Goal: Book appointment/travel/reservation

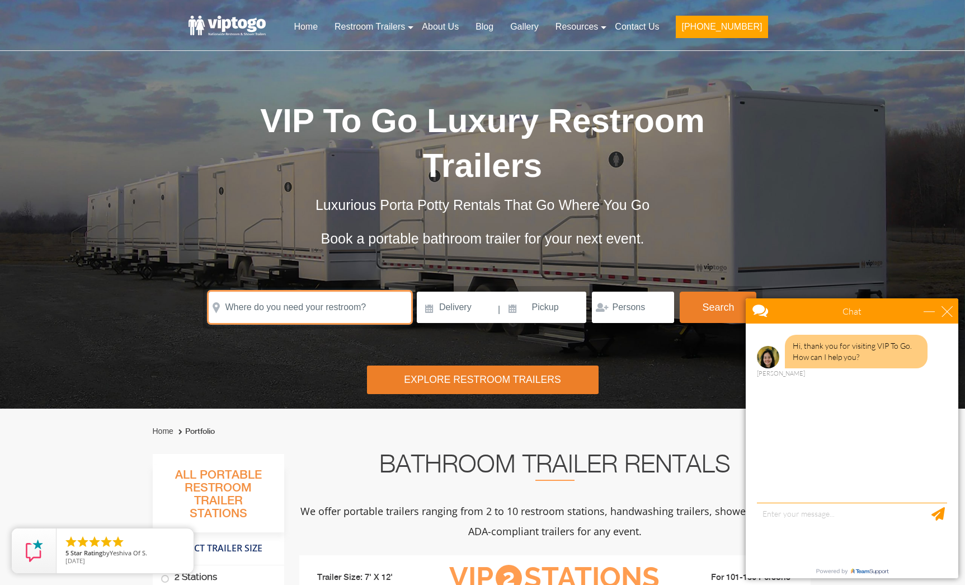
click at [288, 306] on input "text" at bounding box center [310, 307] width 203 height 31
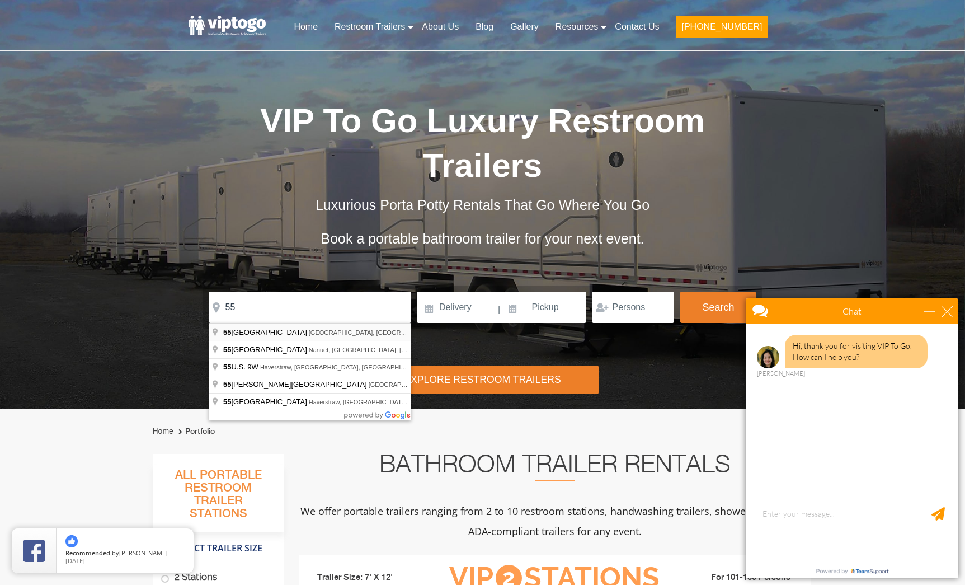
type input "[STREET_ADDRESS]"
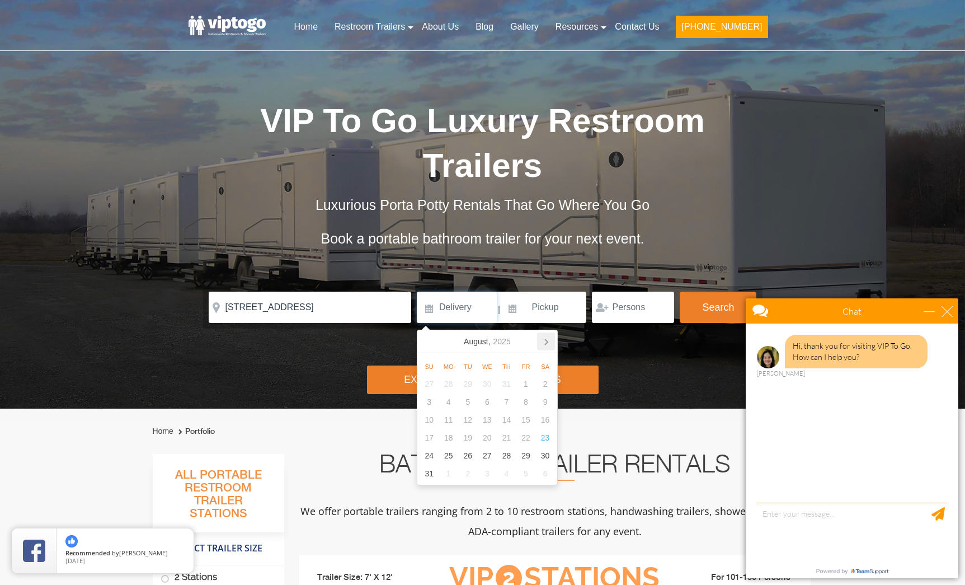
click at [547, 341] on icon at bounding box center [546, 342] width 3 height 6
click at [528, 435] on div "26" at bounding box center [527, 438] width 20 height 18
type input "[DATE]"
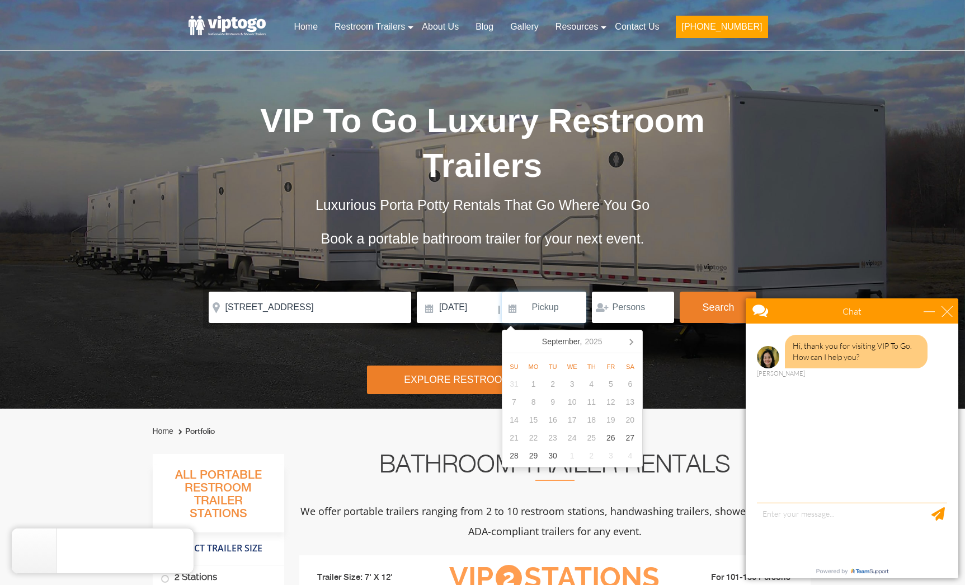
click at [562, 312] on input at bounding box center [544, 307] width 85 height 31
click at [629, 345] on icon at bounding box center [631, 341] width 18 height 18
click at [536, 456] on div "27" at bounding box center [534, 456] width 20 height 18
type input "[DATE]"
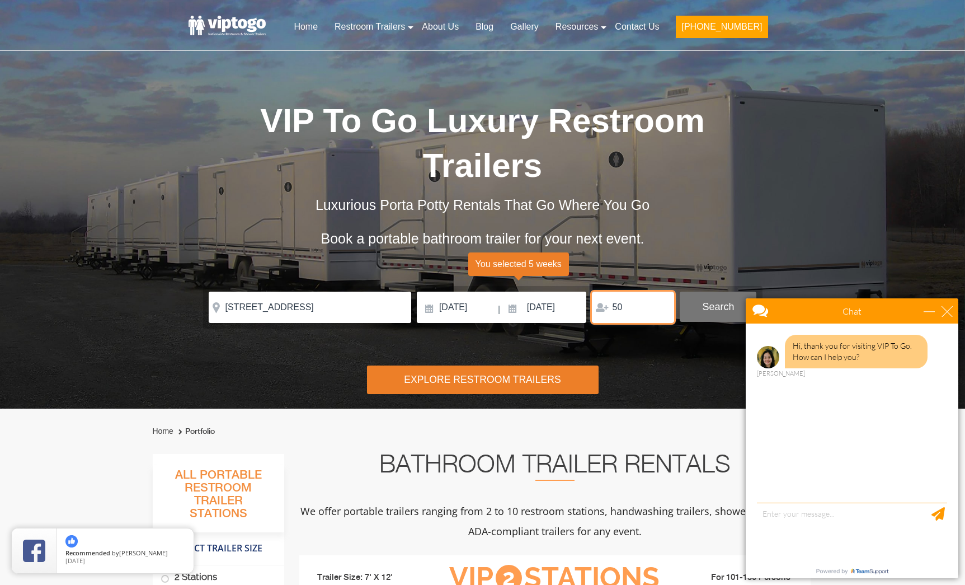
type input "50"
click at [716, 300] on button "Search" at bounding box center [718, 307] width 77 height 30
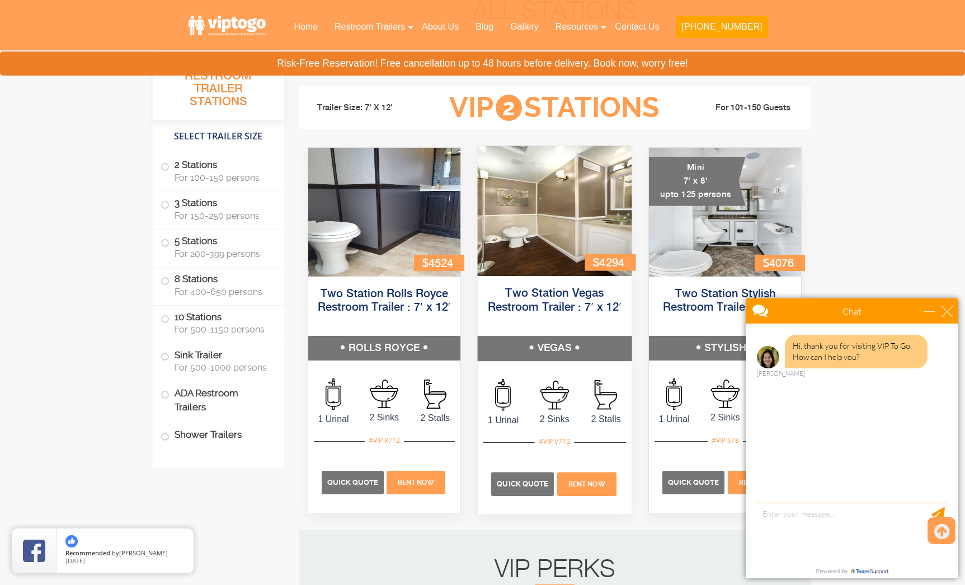
scroll to position [454, 0]
click at [949, 314] on div "close" at bounding box center [947, 311] width 11 height 11
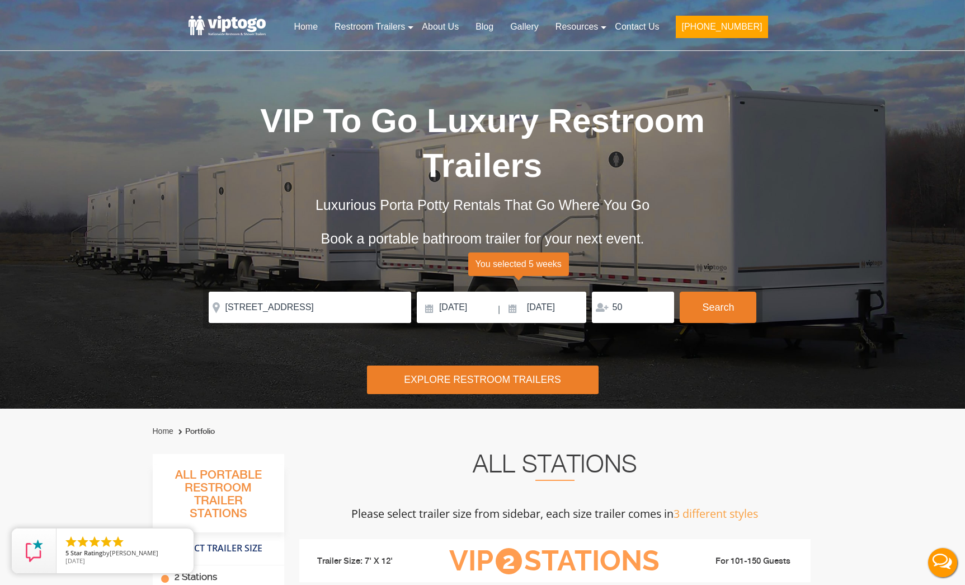
scroll to position [0, 0]
